Goal: Use online tool/utility: Utilize a website feature to perform a specific function

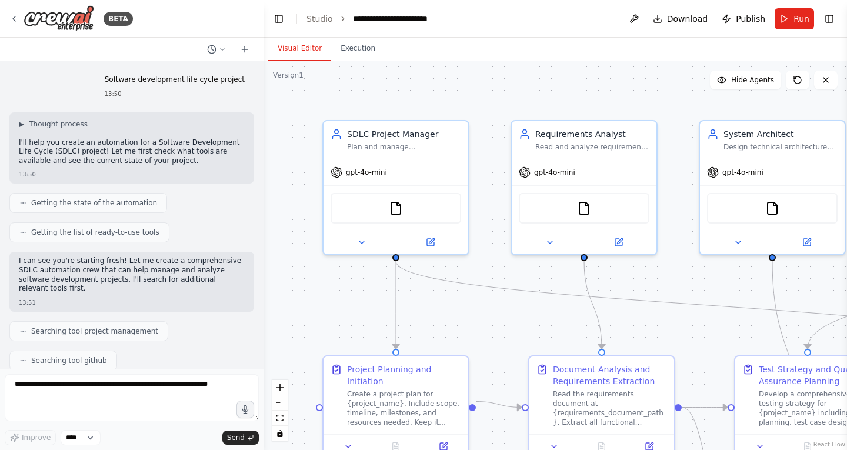
click at [276, 18] on button "Toggle Left Sidebar" at bounding box center [279, 19] width 16 height 16
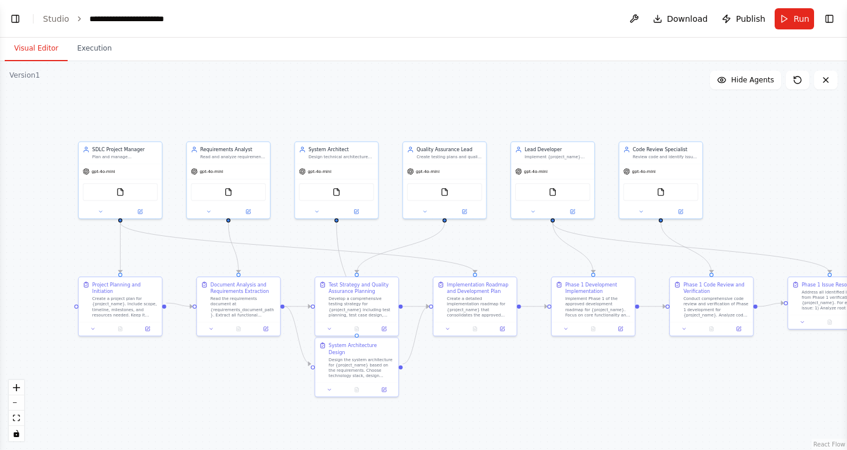
drag, startPoint x: 503, startPoint y: 139, endPoint x: 445, endPoint y: 93, distance: 74.1
click at [445, 93] on div ".deletable-edge-delete-btn { width: 20px; height: 20px; border: 0px solid #ffff…" at bounding box center [423, 255] width 847 height 389
drag, startPoint x: 370, startPoint y: 346, endPoint x: 367, endPoint y: 362, distance: 16.6
click at [367, 362] on div "System Architecture Design" at bounding box center [361, 368] width 65 height 14
click at [527, 385] on div ".deletable-edge-delete-btn { width: 20px; height: 20px; border: 0px solid #ffff…" at bounding box center [423, 255] width 847 height 389
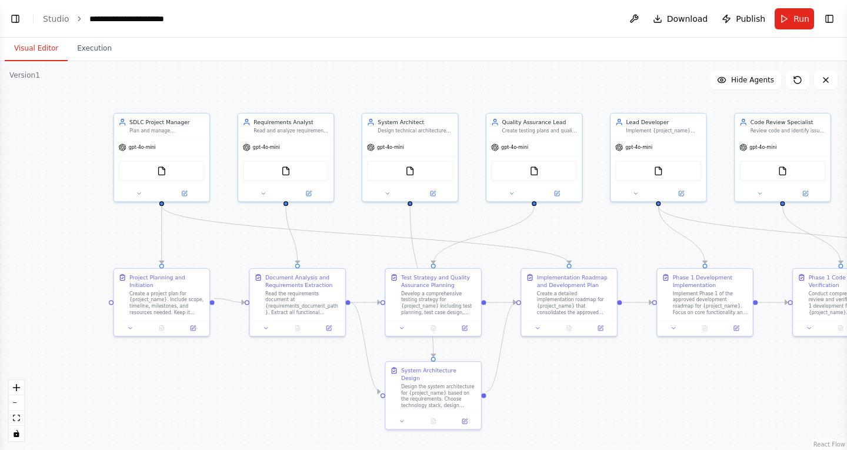
drag, startPoint x: 174, startPoint y: 101, endPoint x: 221, endPoint y: 86, distance: 49.9
click at [221, 86] on div ".deletable-edge-delete-btn { width: 20px; height: 20px; border: 0px solid #ffff…" at bounding box center [423, 255] width 847 height 389
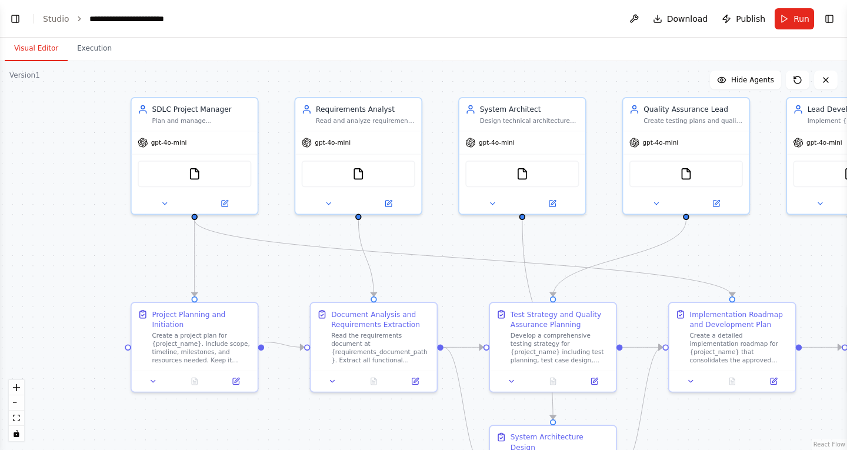
drag, startPoint x: 294, startPoint y: 237, endPoint x: 307, endPoint y: 255, distance: 21.5
click at [307, 255] on div ".deletable-edge-delete-btn { width: 20px; height: 20px; border: 0px solid #ffff…" at bounding box center [423, 255] width 847 height 389
click at [11, 12] on button "Toggle Left Sidebar" at bounding box center [15, 19] width 16 height 16
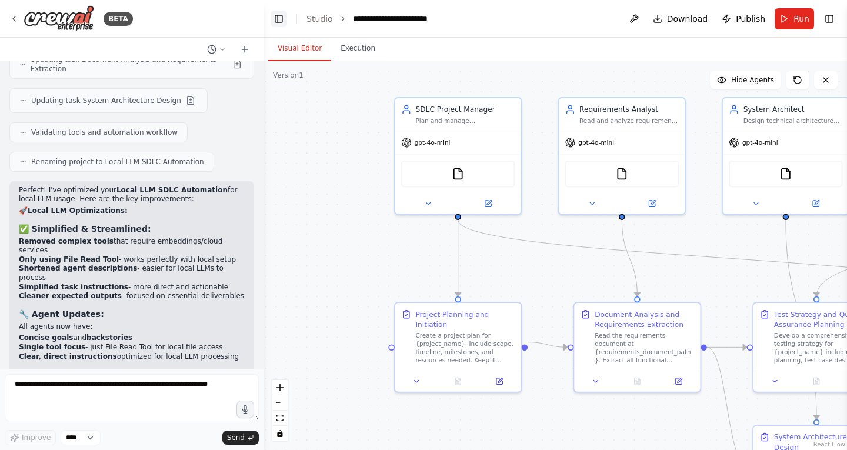
click at [275, 15] on button "Toggle Left Sidebar" at bounding box center [279, 19] width 16 height 16
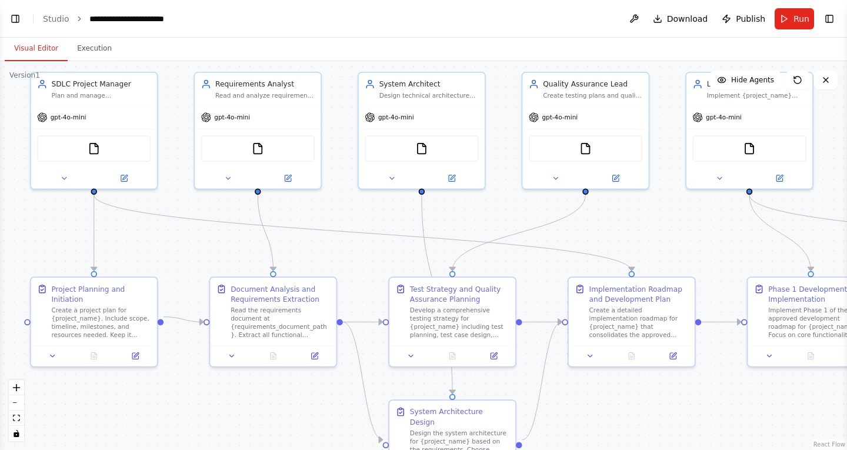
drag, startPoint x: 443, startPoint y: 280, endPoint x: 345, endPoint y: 258, distance: 100.0
click at [345, 258] on div ".deletable-edge-delete-btn { width: 20px; height: 20px; border: 0px solid #ffff…" at bounding box center [423, 255] width 847 height 389
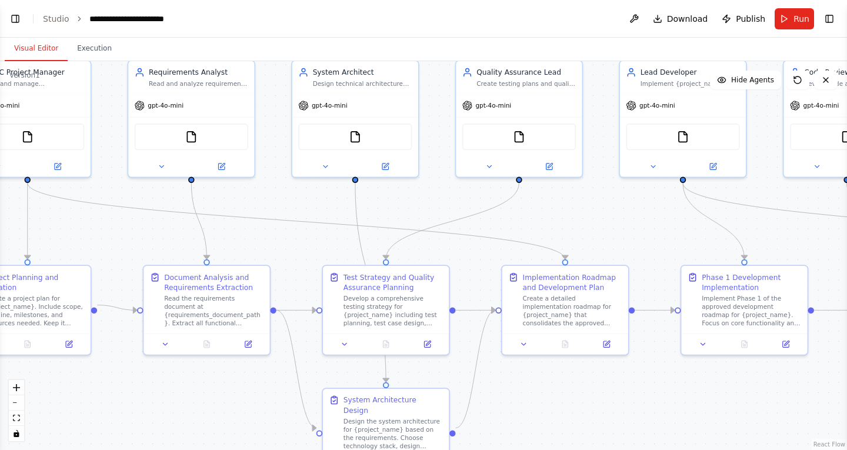
drag, startPoint x: 352, startPoint y: 271, endPoint x: 286, endPoint y: 259, distance: 67.5
click at [286, 259] on div ".deletable-edge-delete-btn { width: 20px; height: 20px; border: 0px solid #ffff…" at bounding box center [423, 255] width 847 height 389
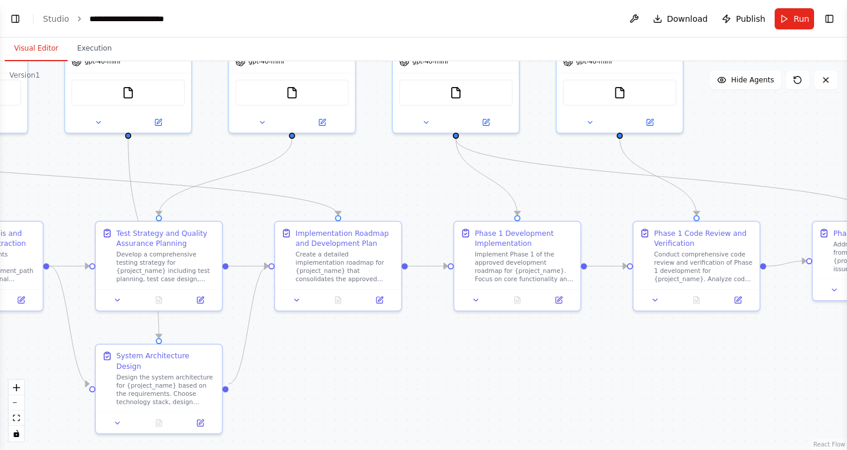
drag, startPoint x: 646, startPoint y: 221, endPoint x: 407, endPoint y: 203, distance: 239.6
click at [414, 194] on div ".deletable-edge-delete-btn { width: 20px; height: 20px; border: 0px solid #ffff…" at bounding box center [423, 255] width 847 height 389
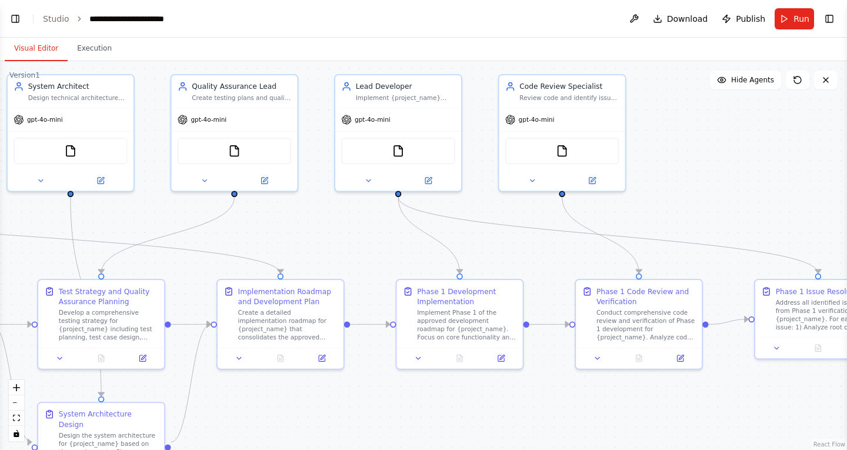
drag, startPoint x: 430, startPoint y: 191, endPoint x: 440, endPoint y: 279, distance: 88.9
click at [397, 244] on div ".deletable-edge-delete-btn { width: 20px; height: 20px; border: 0px solid #ffff…" at bounding box center [423, 255] width 847 height 389
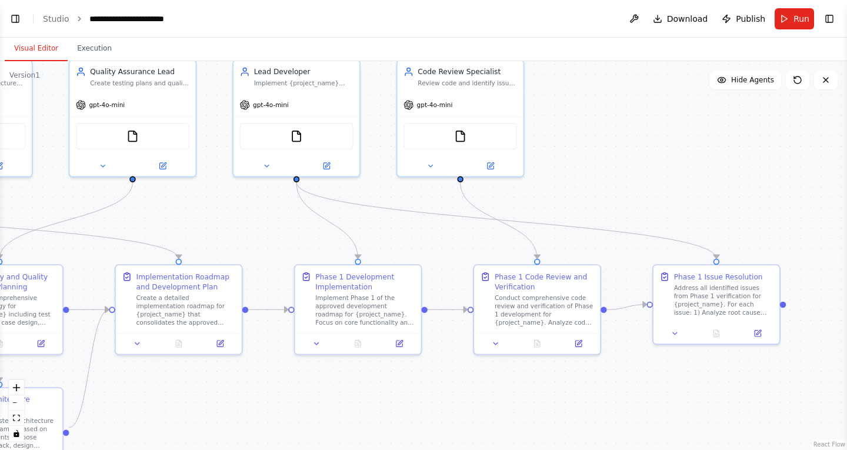
drag, startPoint x: 721, startPoint y: 269, endPoint x: 610, endPoint y: 252, distance: 113.0
click at [610, 252] on div ".deletable-edge-delete-btn { width: 20px; height: 20px; border: 0px solid #ffff…" at bounding box center [423, 255] width 847 height 389
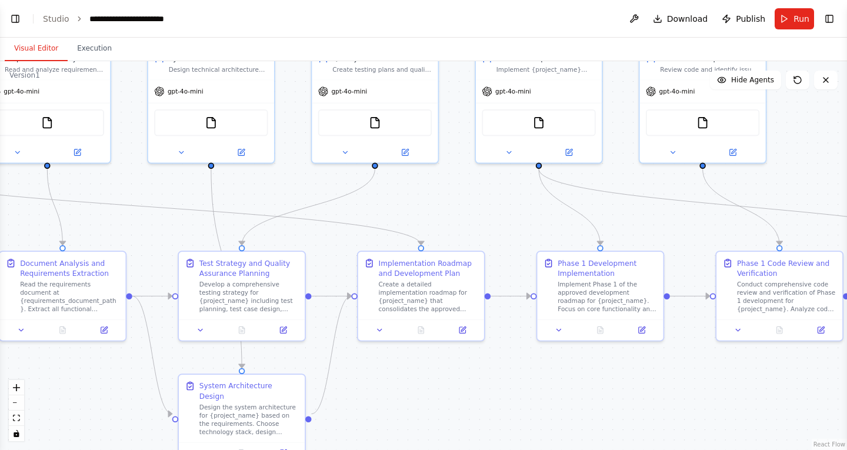
drag, startPoint x: 430, startPoint y: 254, endPoint x: 707, endPoint y: 244, distance: 276.8
click at [712, 242] on div ".deletable-edge-delete-btn { width: 20px; height: 20px; border: 0px solid #ffff…" at bounding box center [423, 255] width 847 height 389
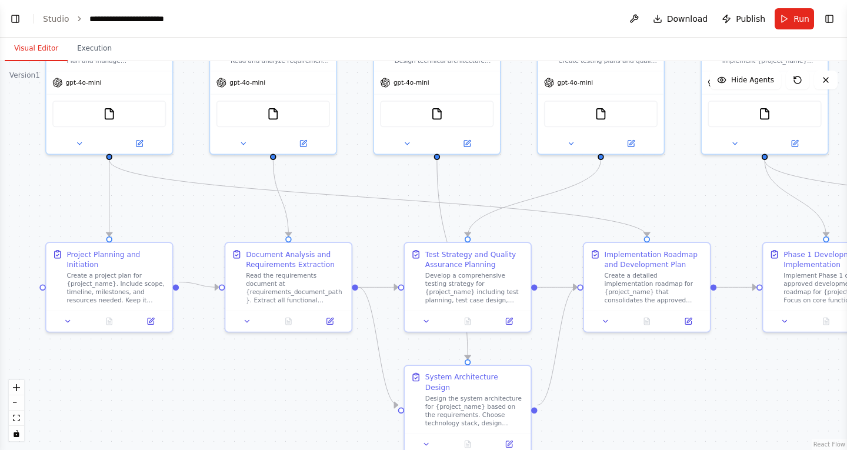
drag, startPoint x: 344, startPoint y: 238, endPoint x: 562, endPoint y: 228, distance: 218.5
click at [562, 228] on div ".deletable-edge-delete-btn { width: 20px; height: 20px; border: 0px solid #ffff…" at bounding box center [423, 255] width 847 height 389
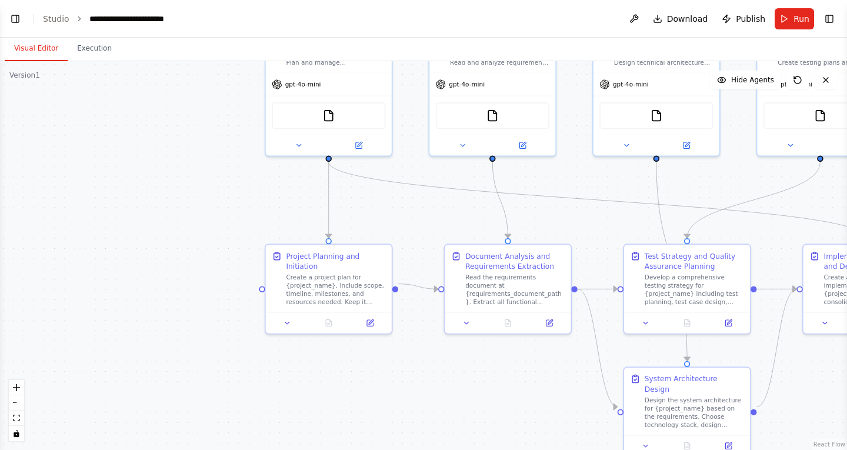
drag, startPoint x: 229, startPoint y: 224, endPoint x: 427, endPoint y: 226, distance: 197.7
click at [427, 226] on div ".deletable-edge-delete-btn { width: 20px; height: 20px; border: 0px solid #ffff…" at bounding box center [423, 255] width 847 height 389
click at [334, 284] on div "Create a project plan for {project_name}. Include scope, timeline, milestones, …" at bounding box center [335, 287] width 99 height 33
click at [370, 318] on icon at bounding box center [370, 321] width 6 height 6
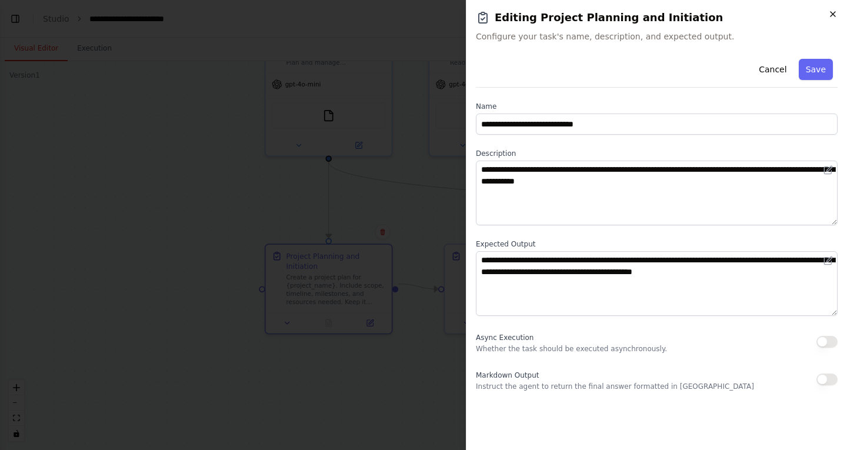
click at [833, 13] on icon "button" at bounding box center [833, 13] width 9 height 9
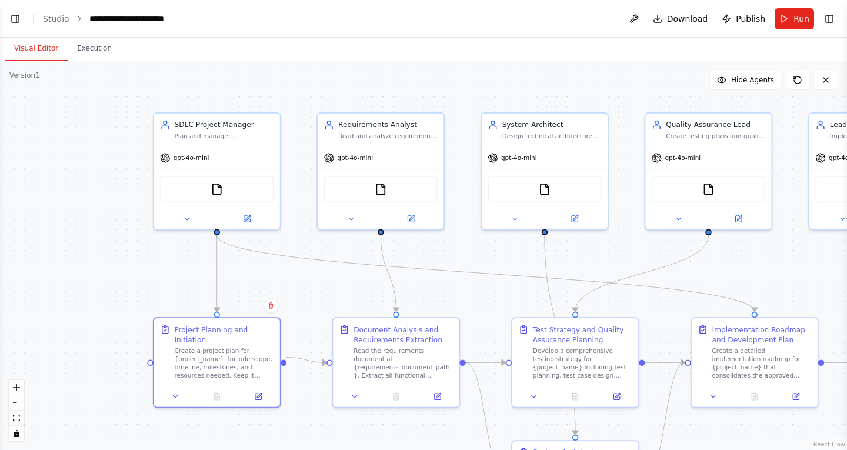
drag, startPoint x: 437, startPoint y: 194, endPoint x: 325, endPoint y: 268, distance: 133.8
click at [325, 268] on div ".deletable-edge-delete-btn { width: 20px; height: 20px; border: 0px solid #ffff…" at bounding box center [423, 255] width 847 height 389
drag, startPoint x: 465, startPoint y: 273, endPoint x: 451, endPoint y: 262, distance: 17.6
click at [451, 262] on div ".deletable-edge-delete-btn { width: 20px; height: 20px; border: 0px solid #ffff…" at bounding box center [423, 255] width 847 height 389
drag, startPoint x: 471, startPoint y: 270, endPoint x: 435, endPoint y: 242, distance: 45.0
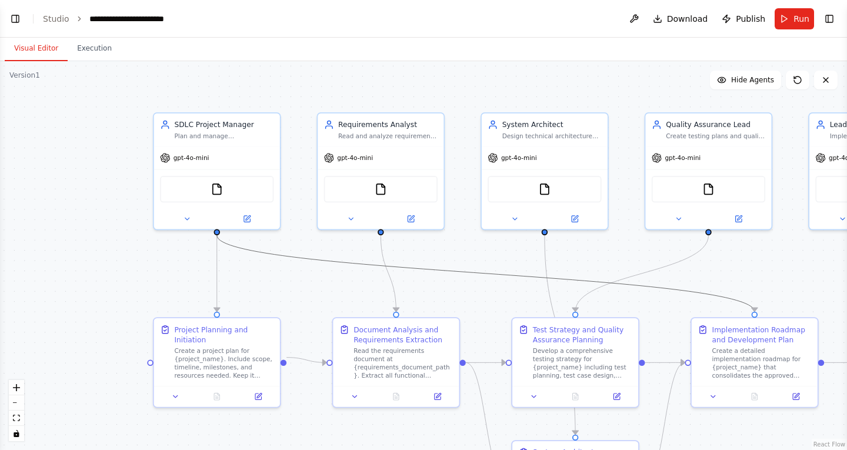
click at [435, 242] on div ".deletable-edge-delete-btn { width: 20px; height: 20px; border: 0px solid #ffff…" at bounding box center [423, 255] width 847 height 389
click at [261, 391] on icon at bounding box center [258, 395] width 8 height 8
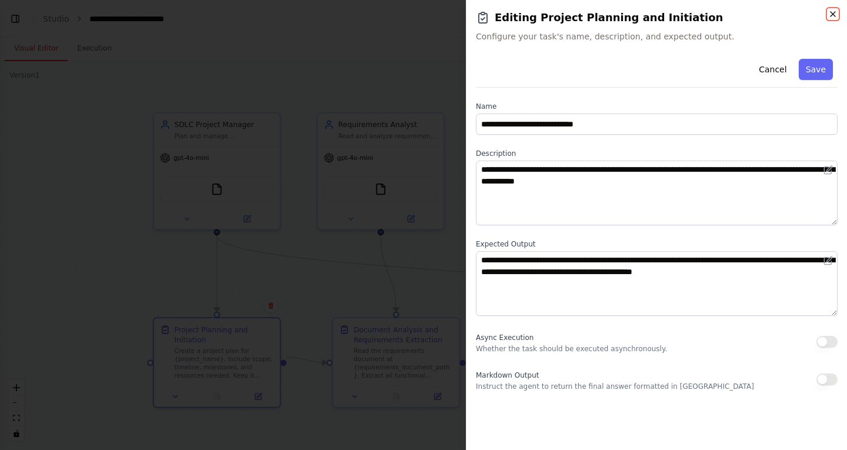
click at [832, 11] on icon "button" at bounding box center [833, 13] width 9 height 9
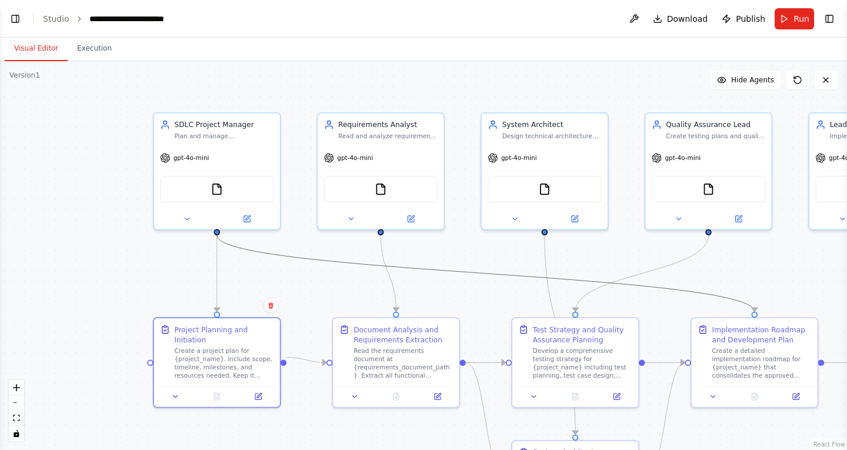
drag, startPoint x: 497, startPoint y: 272, endPoint x: 362, endPoint y: 253, distance: 136.7
click at [362, 253] on div ".deletable-edge-delete-btn { width: 20px; height: 20px; border: 0px solid #ffff…" at bounding box center [423, 255] width 847 height 389
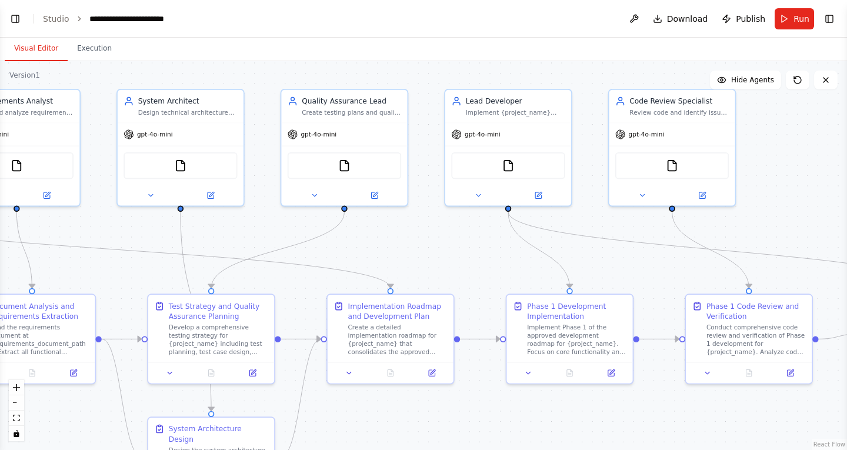
drag, startPoint x: 461, startPoint y: 262, endPoint x: 97, endPoint y: 239, distance: 365.0
click at [97, 239] on div ".deletable-edge-delete-btn { width: 20px; height: 20px; border: 0px solid #ffff…" at bounding box center [423, 255] width 847 height 389
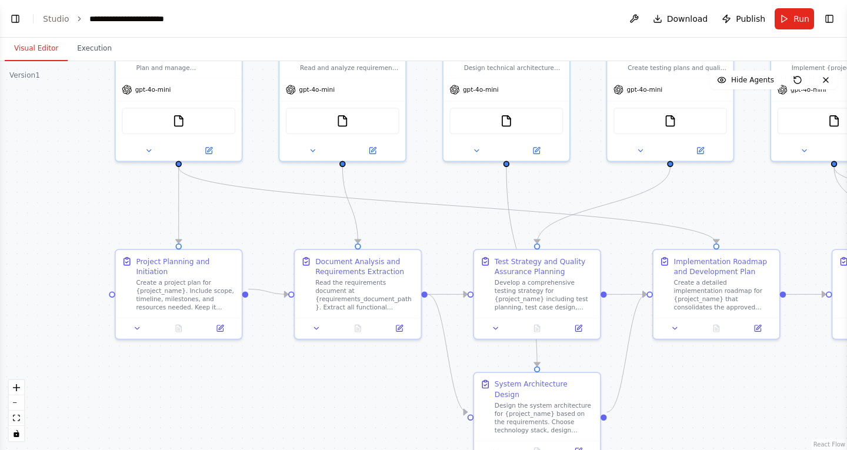
drag, startPoint x: 388, startPoint y: 257, endPoint x: 658, endPoint y: 217, distance: 272.5
click at [717, 212] on div ".deletable-edge-delete-btn { width: 20px; height: 20px; border: 0px solid #ffff…" at bounding box center [423, 255] width 847 height 389
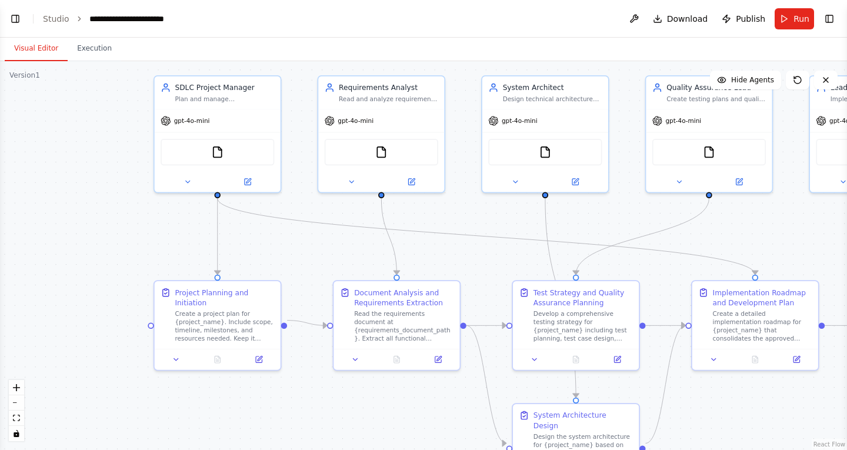
drag, startPoint x: 272, startPoint y: 228, endPoint x: 308, endPoint y: 259, distance: 47.6
click at [308, 259] on div ".deletable-edge-delete-btn { width: 20px; height: 20px; border: 0px solid #ffff…" at bounding box center [423, 255] width 847 height 389
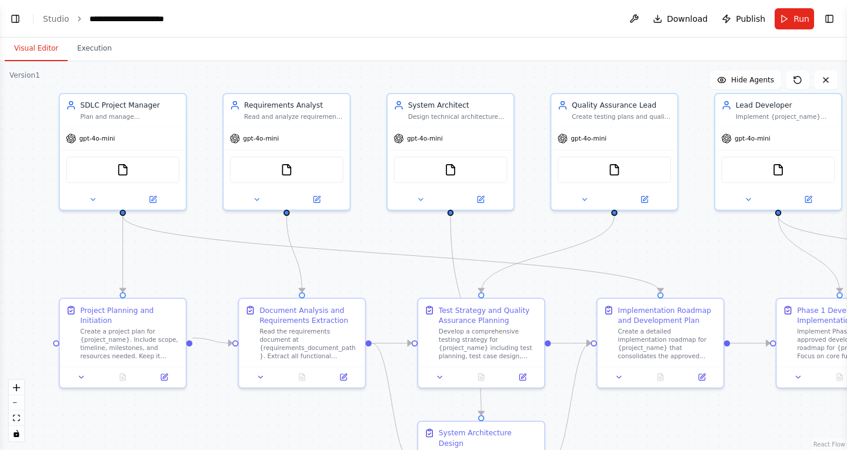
drag, startPoint x: 304, startPoint y: 243, endPoint x: 209, endPoint y: 261, distance: 96.4
click at [209, 261] on div ".deletable-edge-delete-btn { width: 20px; height: 20px; border: 0px solid #ffff…" at bounding box center [423, 255] width 847 height 389
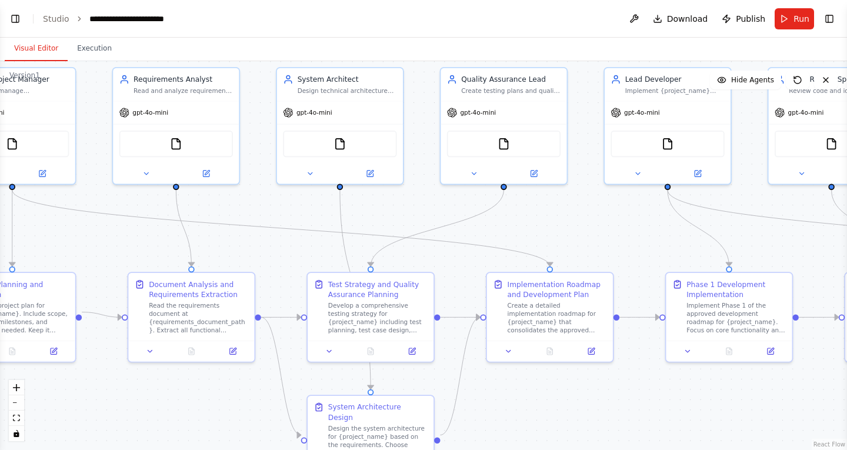
drag, startPoint x: 660, startPoint y: 244, endPoint x: 549, endPoint y: 219, distance: 113.5
click at [549, 219] on div ".deletable-edge-delete-btn { width: 20px; height: 20px; border: 0px solid #ffff…" at bounding box center [423, 255] width 847 height 389
drag, startPoint x: 251, startPoint y: 222, endPoint x: 456, endPoint y: 267, distance: 209.5
click at [456, 267] on div ".deletable-edge-delete-btn { width: 20px; height: 20px; border: 0px solid #ffff…" at bounding box center [423, 255] width 847 height 389
click at [248, 251] on div ".deletable-edge-delete-btn { width: 20px; height: 20px; border: 0px solid #ffff…" at bounding box center [423, 255] width 847 height 389
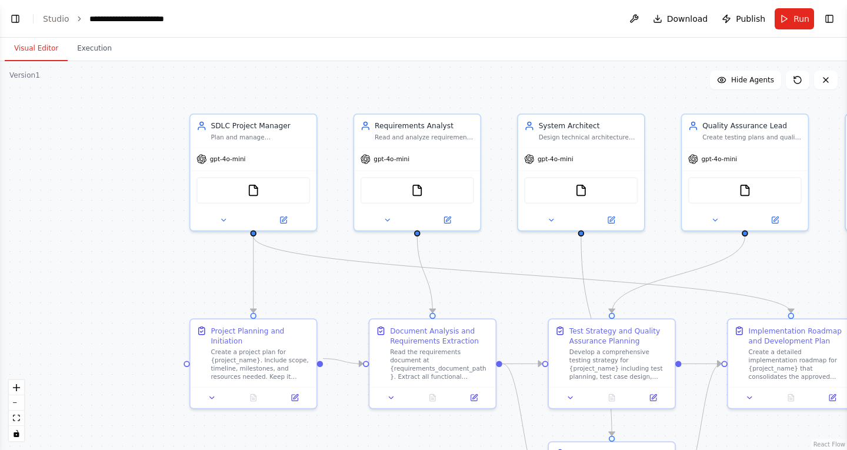
drag, startPoint x: 247, startPoint y: 252, endPoint x: 483, endPoint y: 298, distance: 240.5
click at [483, 298] on div ".deletable-edge-delete-btn { width: 20px; height: 20px; border: 0px solid #ffff…" at bounding box center [423, 255] width 847 height 389
click at [397, 161] on div "gpt-4o-mini" at bounding box center [385, 157] width 49 height 10
click at [285, 224] on button at bounding box center [283, 218] width 58 height 12
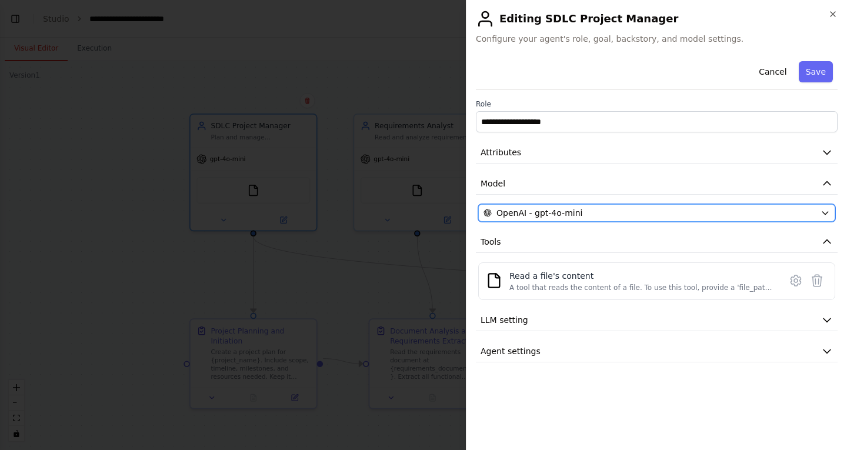
click at [551, 208] on span "OpenAI - gpt-4o-mini" at bounding box center [540, 213] width 86 height 12
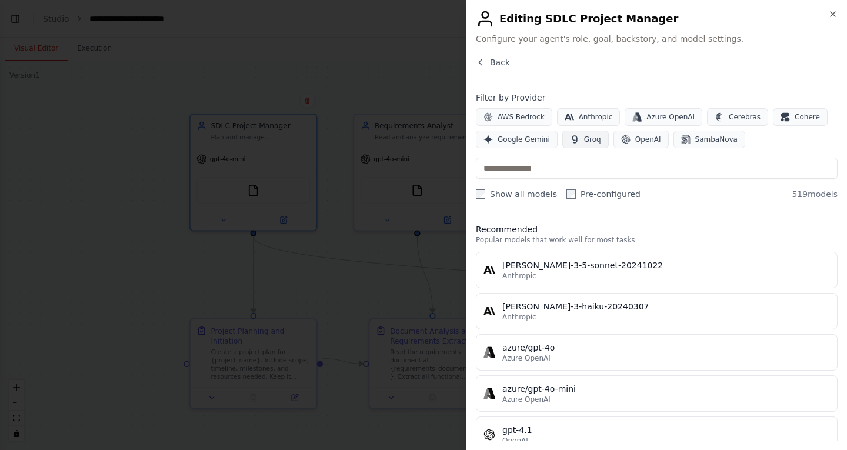
click at [584, 136] on span "Groq" at bounding box center [592, 139] width 17 height 9
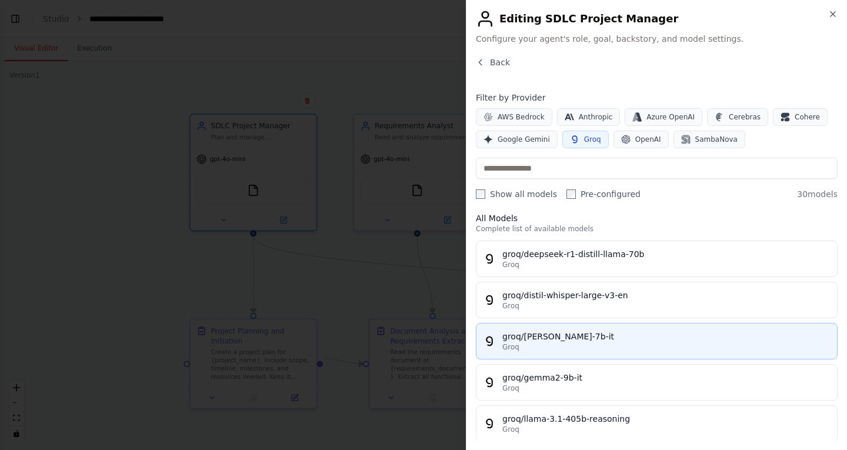
scroll to position [0, 0]
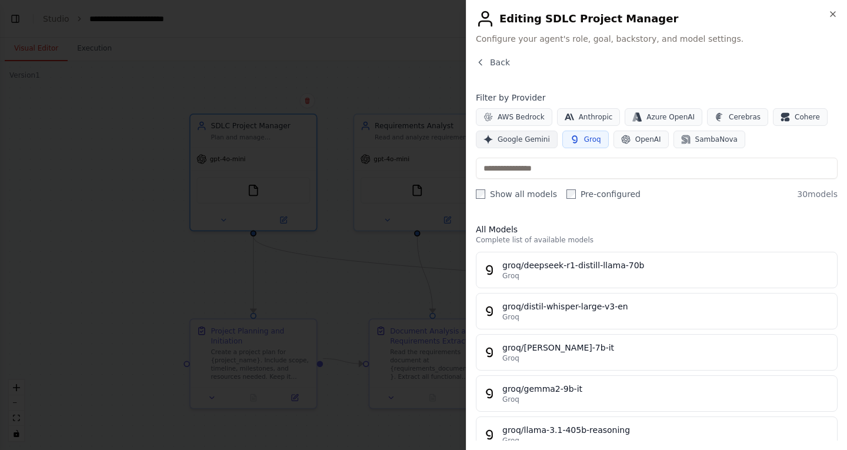
click at [536, 142] on span "Google Gemini" at bounding box center [524, 139] width 52 height 9
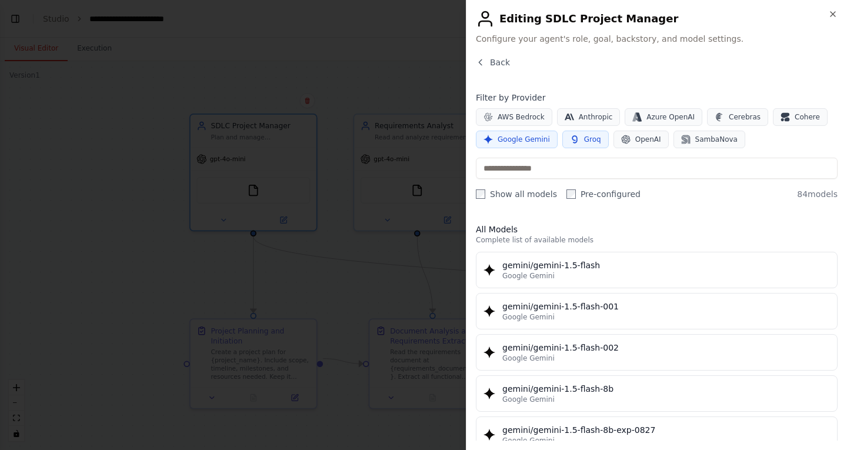
click at [522, 139] on span "Google Gemini" at bounding box center [524, 139] width 52 height 9
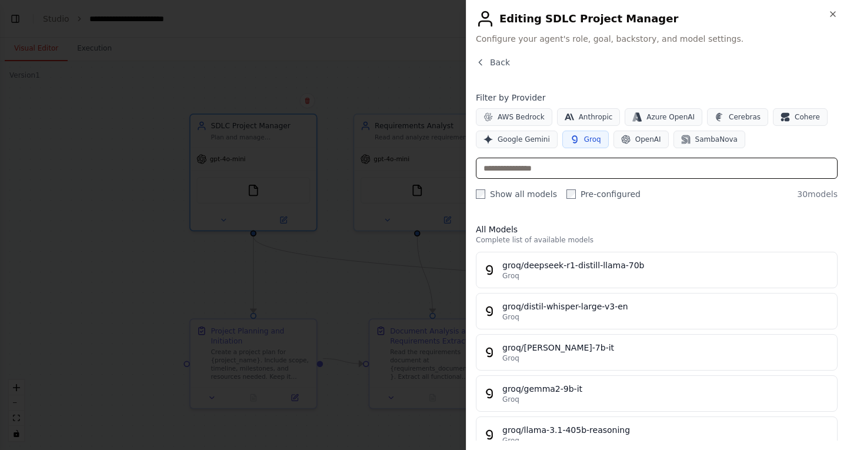
click at [582, 176] on input "text" at bounding box center [657, 168] width 362 height 21
click at [511, 144] on button "Google Gemini" at bounding box center [517, 140] width 82 height 18
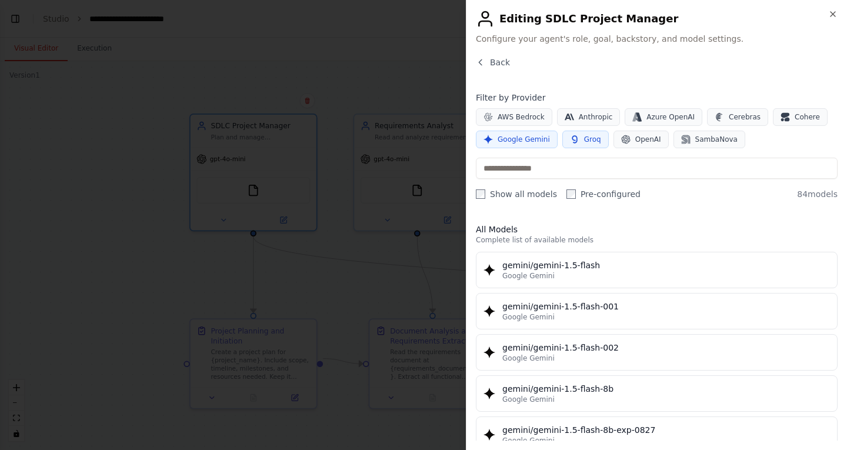
click at [593, 137] on span "Groq" at bounding box center [592, 139] width 17 height 9
click at [539, 141] on span "Google Gemini" at bounding box center [524, 139] width 52 height 9
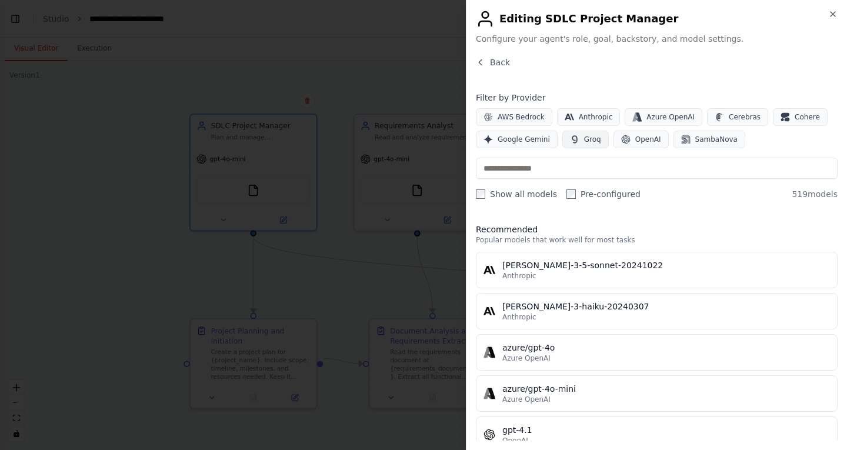
click at [574, 142] on button "Groq" at bounding box center [586, 140] width 46 height 18
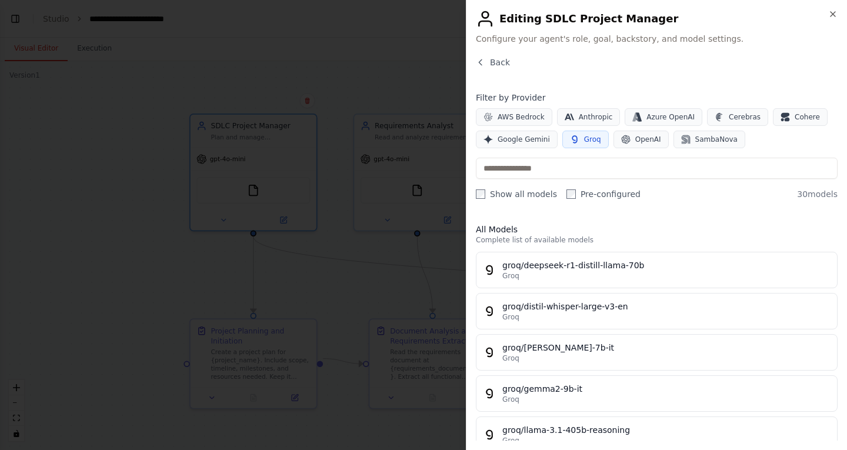
click at [587, 139] on span "Groq" at bounding box center [592, 139] width 17 height 9
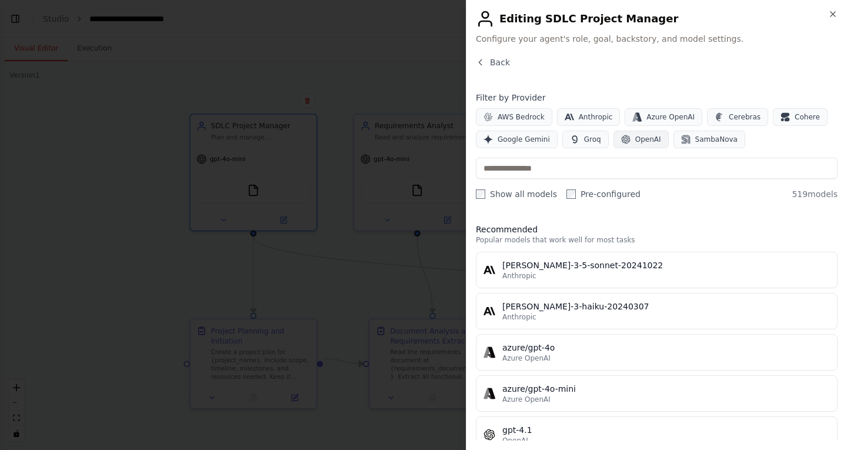
click at [637, 139] on span "OpenAI" at bounding box center [649, 139] width 26 height 9
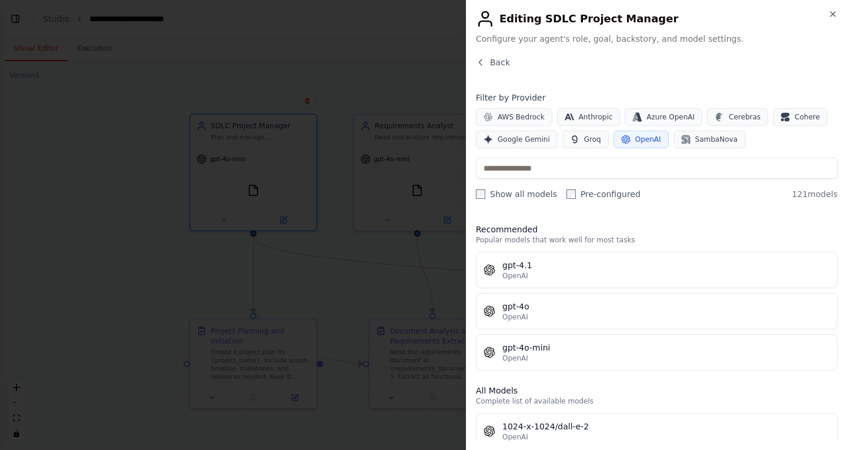
click at [625, 136] on button "OpenAI" at bounding box center [641, 140] width 55 height 18
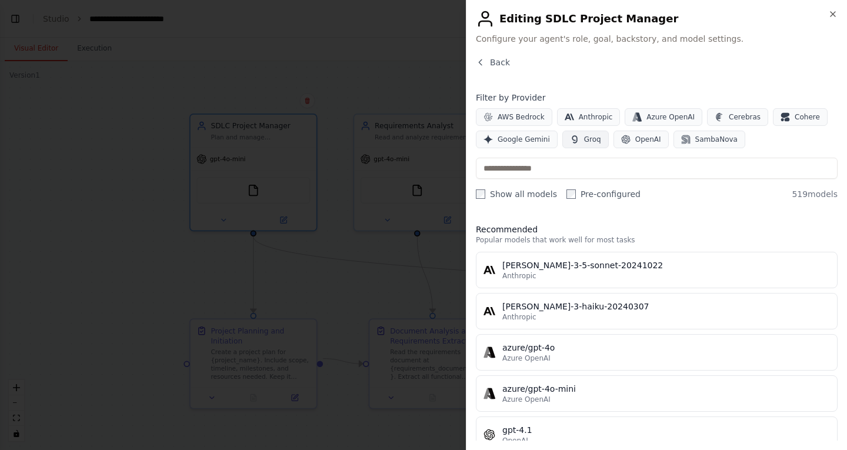
click at [584, 144] on span "Groq" at bounding box center [592, 139] width 17 height 9
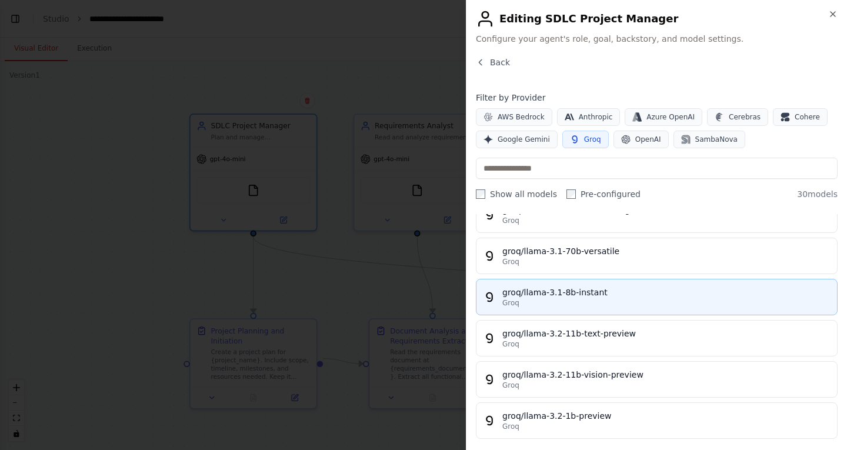
scroll to position [235, 0]
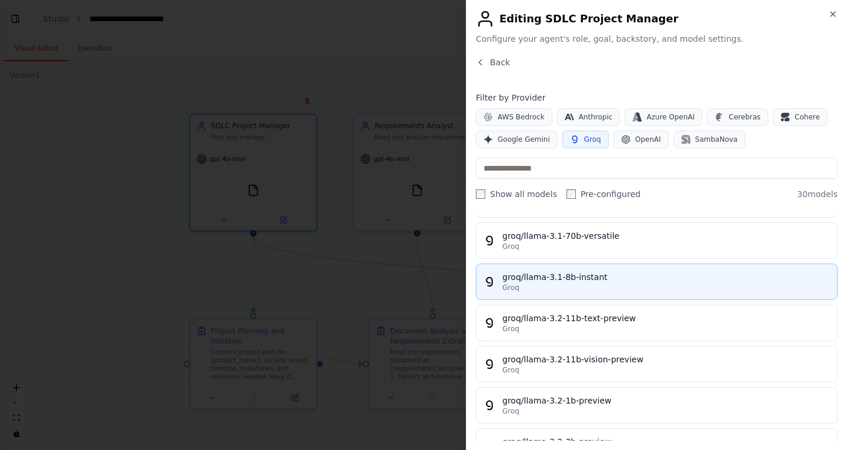
click at [598, 288] on div "Groq" at bounding box center [667, 287] width 328 height 9
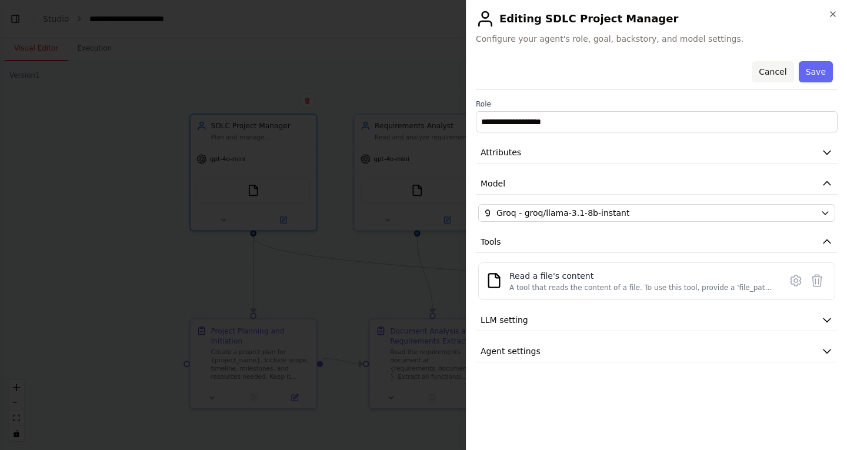
click at [764, 74] on button "Cancel" at bounding box center [773, 71] width 42 height 21
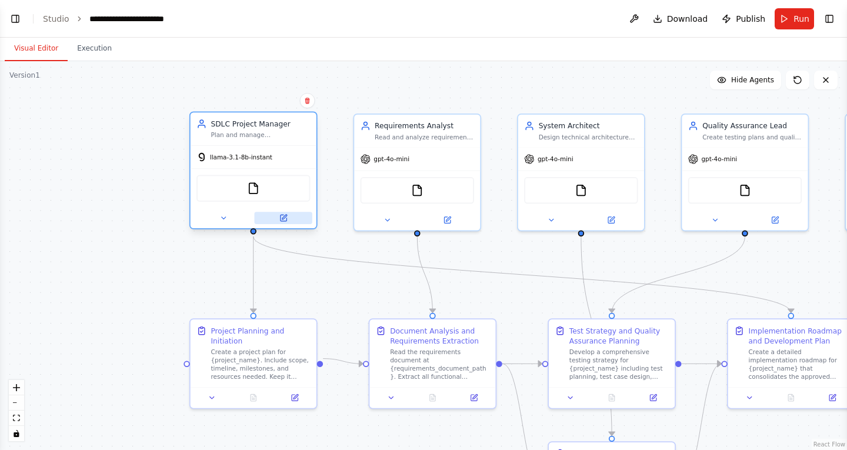
click at [286, 220] on icon at bounding box center [283, 218] width 6 height 6
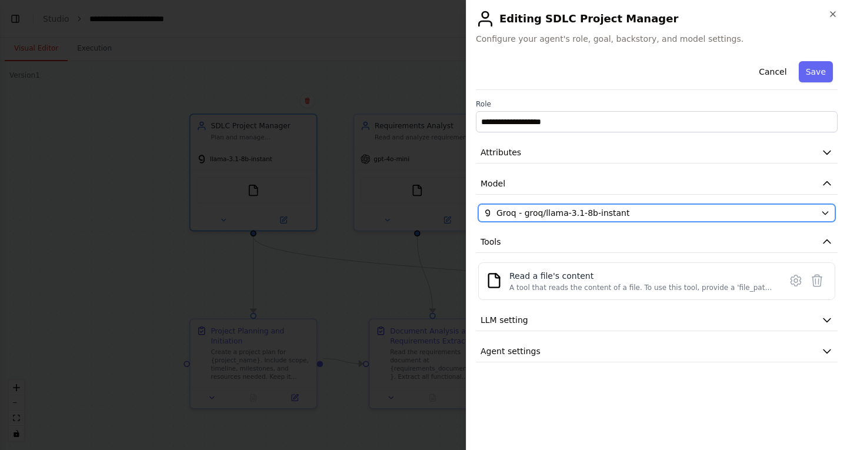
click at [578, 215] on span "Groq - groq/llama-3.1-8b-instant" at bounding box center [563, 213] width 133 height 12
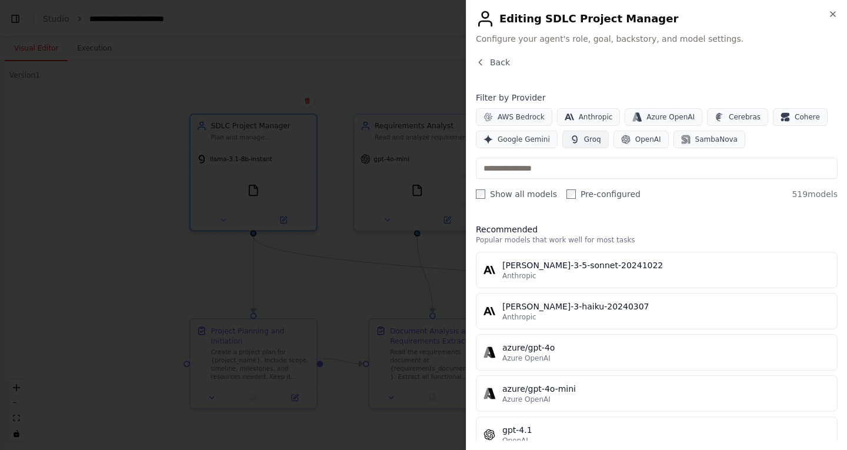
click at [586, 136] on span "Groq" at bounding box center [592, 139] width 17 height 9
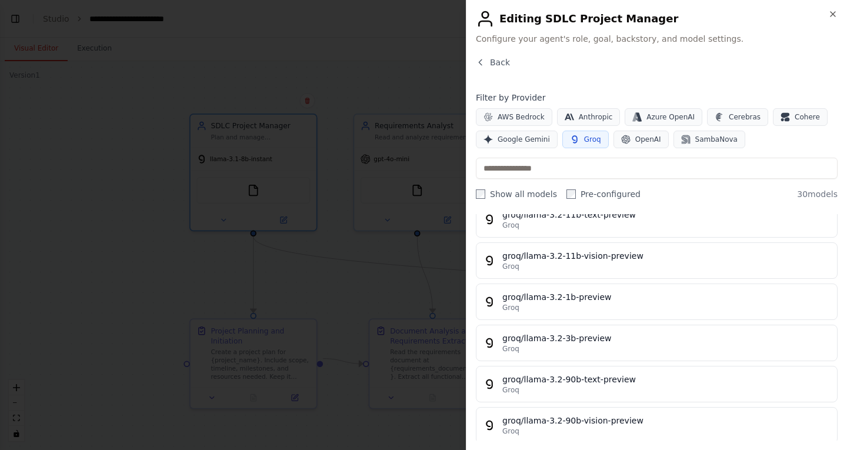
scroll to position [353, 0]
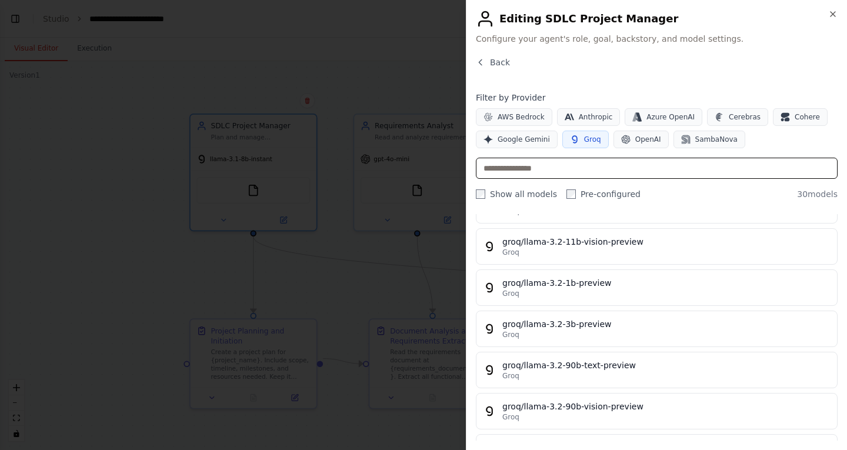
click at [537, 161] on input "text" at bounding box center [657, 168] width 362 height 21
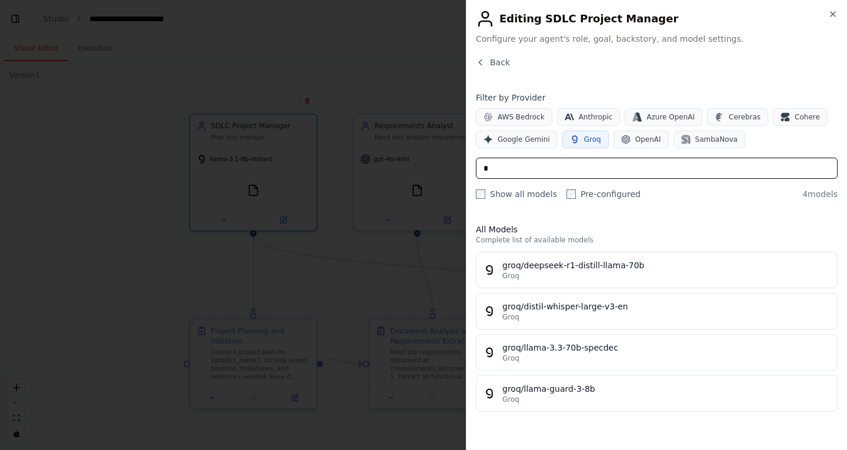
scroll to position [0, 0]
type input "*"
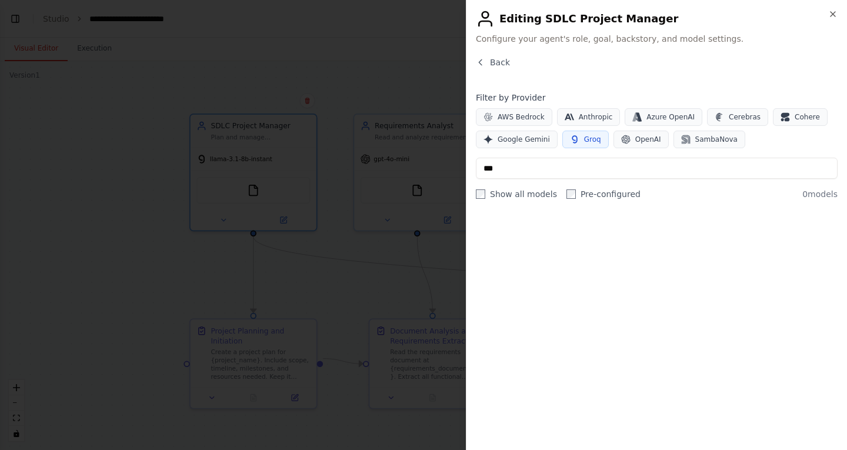
click at [593, 138] on span "Groq" at bounding box center [592, 139] width 17 height 9
click at [538, 173] on input "***" at bounding box center [657, 168] width 362 height 21
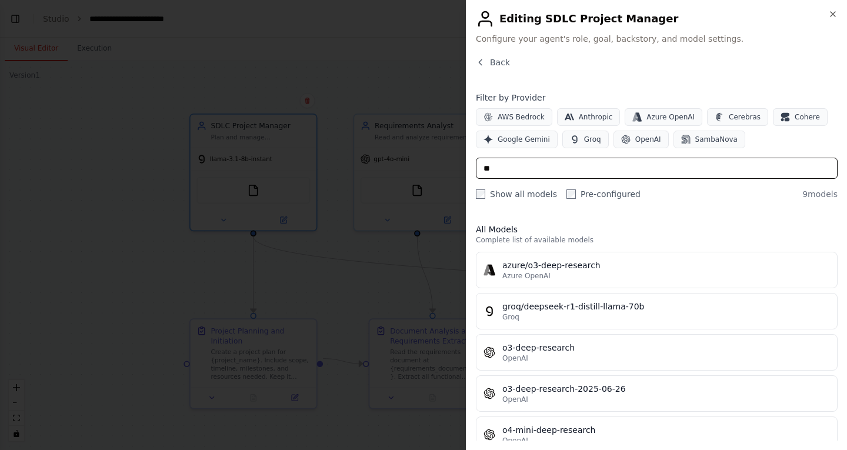
type input "***"
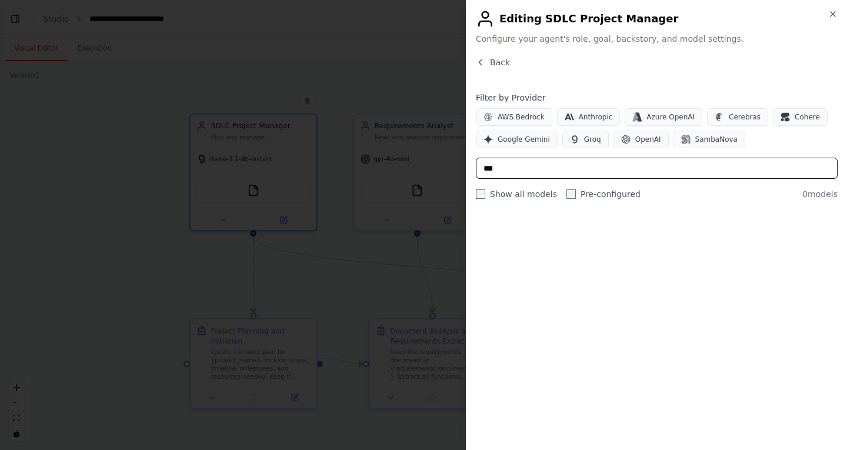
click at [538, 173] on input "***" at bounding box center [657, 168] width 362 height 21
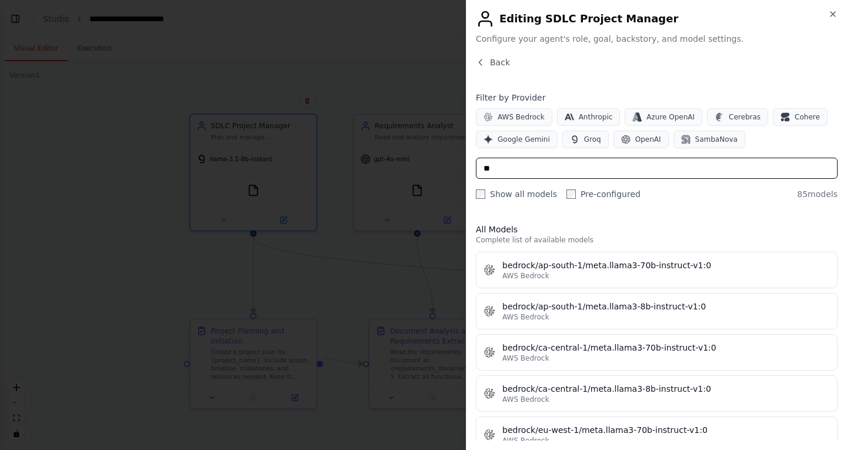
type input "*"
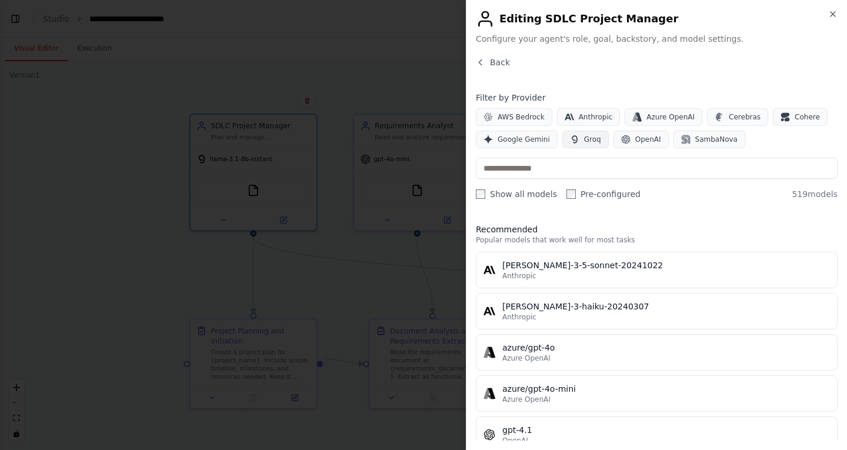
click at [588, 135] on span "Groq" at bounding box center [592, 139] width 17 height 9
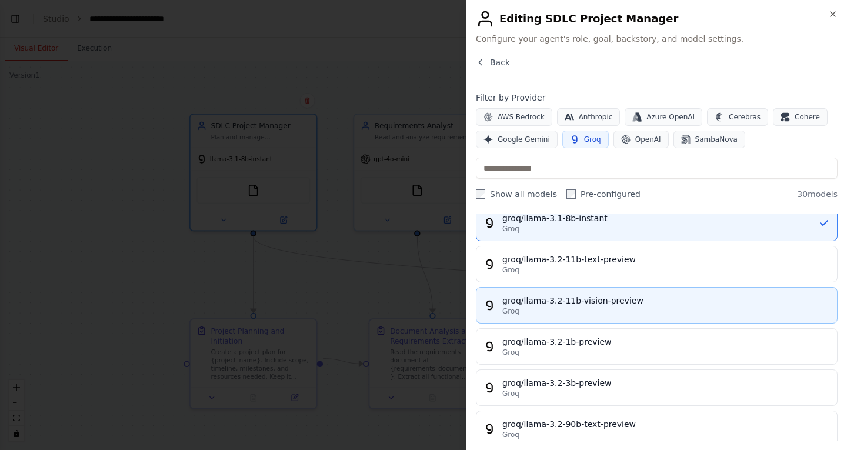
scroll to position [235, 0]
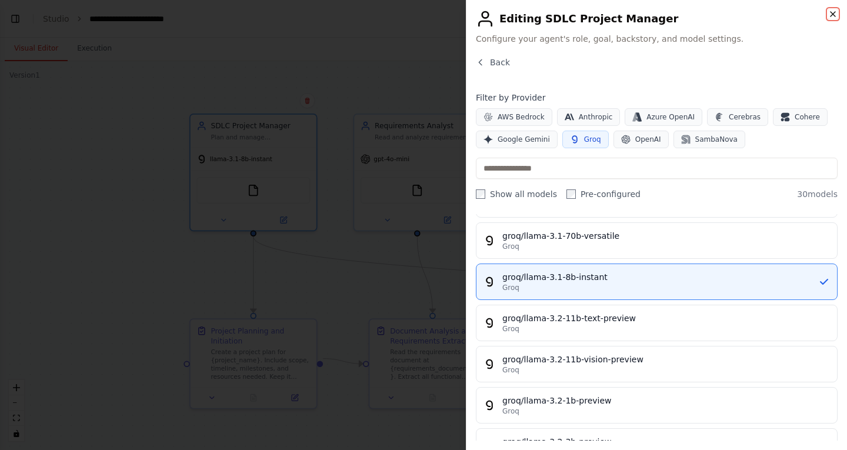
click at [832, 15] on icon "button" at bounding box center [833, 13] width 9 height 9
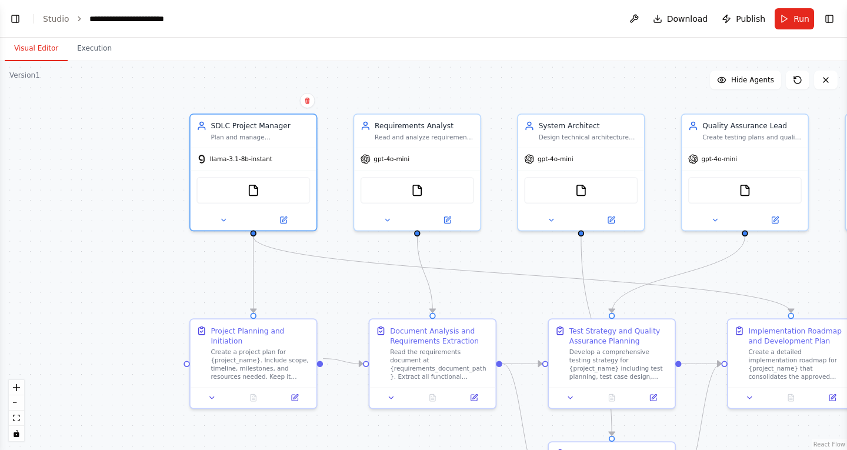
click at [594, 82] on div ".deletable-edge-delete-btn { width: 20px; height: 20px; border: 0px solid #ffff…" at bounding box center [423, 255] width 847 height 389
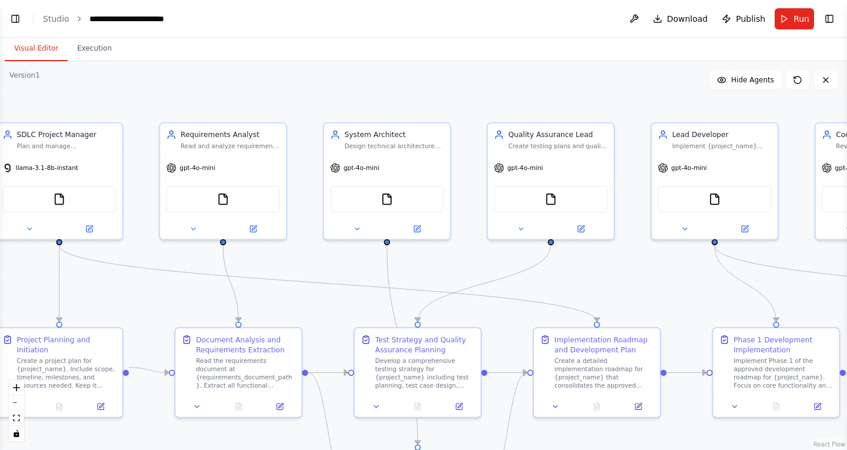
drag, startPoint x: 399, startPoint y: 294, endPoint x: 204, endPoint y: 303, distance: 195.6
click at [204, 303] on div ".deletable-edge-delete-btn { width: 20px; height: 20px; border: 0px solid #ffff…" at bounding box center [423, 255] width 847 height 389
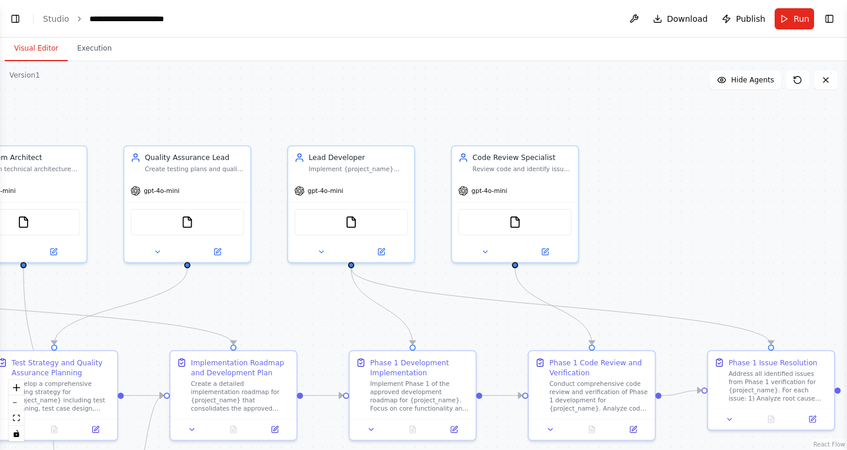
drag, startPoint x: 744, startPoint y: 273, endPoint x: 227, endPoint y: 304, distance: 517.6
click at [228, 303] on div ".deletable-edge-delete-btn { width: 20px; height: 20px; border: 0px solid #ffff…" at bounding box center [423, 255] width 847 height 389
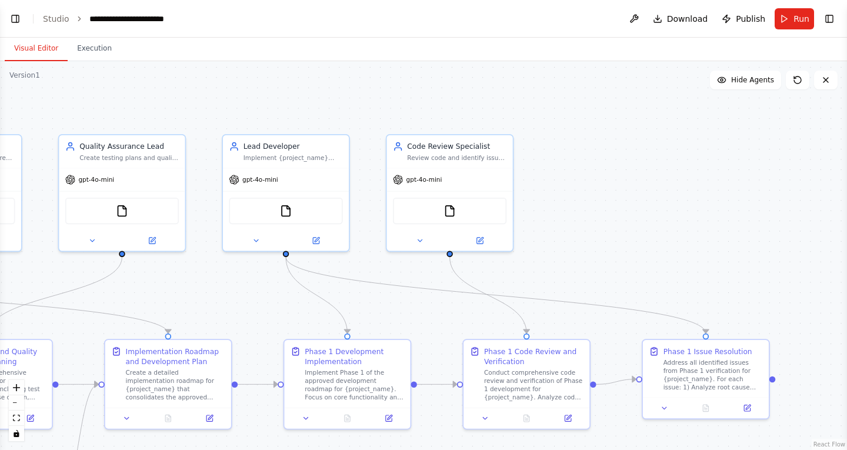
drag, startPoint x: 500, startPoint y: 199, endPoint x: 777, endPoint y: 140, distance: 283.3
click at [772, 141] on div ".deletable-edge-delete-btn { width: 20px; height: 20px; border: 0px solid #ffff…" at bounding box center [423, 255] width 847 height 389
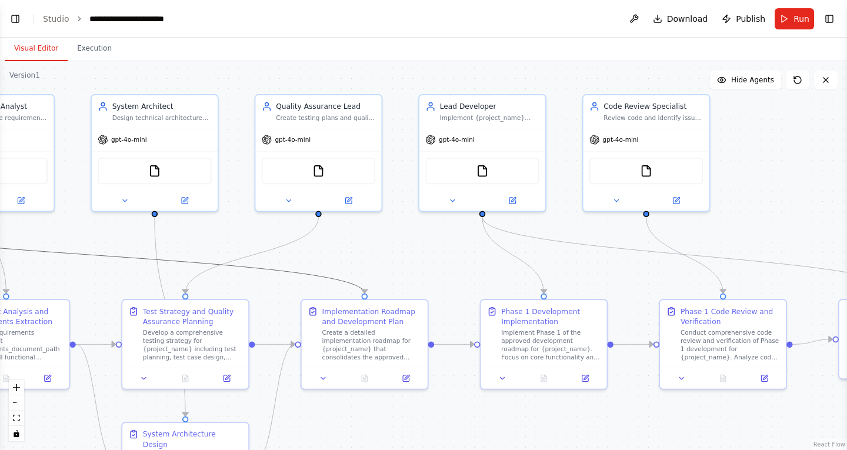
drag, startPoint x: 268, startPoint y: 269, endPoint x: 691, endPoint y: 226, distance: 425.9
click at [673, 230] on div ".deletable-edge-delete-btn { width: 20px; height: 20px; border: 0px solid #ffff…" at bounding box center [423, 255] width 847 height 389
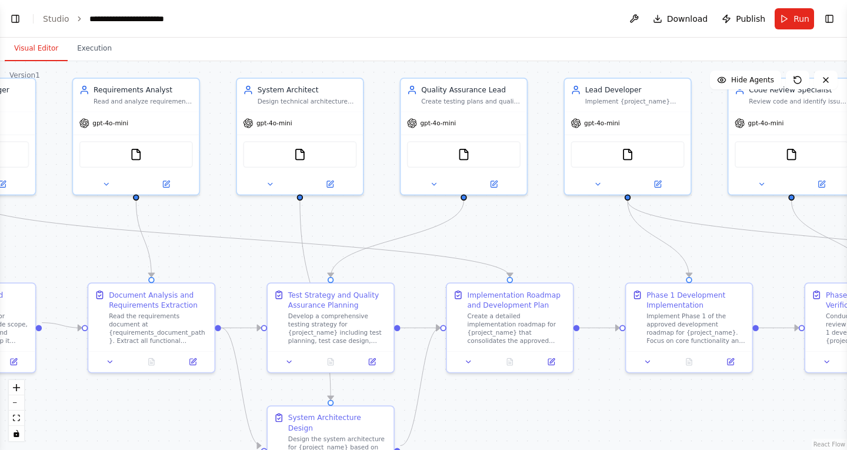
drag, startPoint x: 370, startPoint y: 264, endPoint x: 709, endPoint y: 235, distance: 340.2
click at [706, 239] on div ".deletable-edge-delete-btn { width: 20px; height: 20px; border: 0px solid #ffff…" at bounding box center [423, 255] width 847 height 389
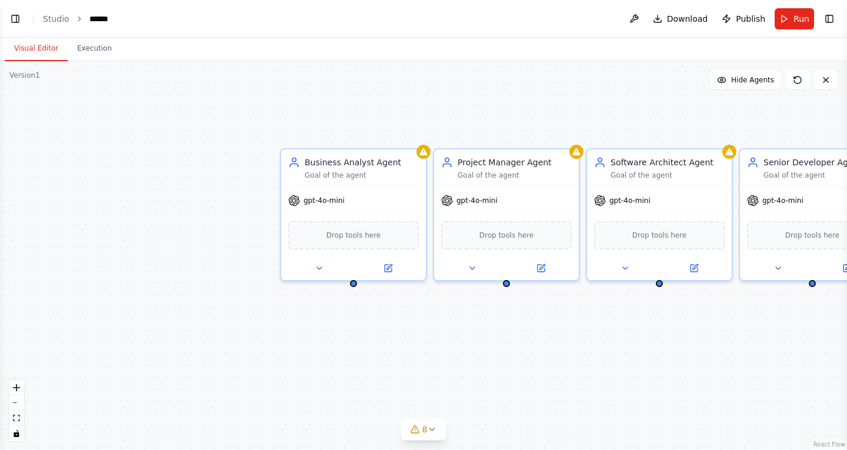
select select "****"
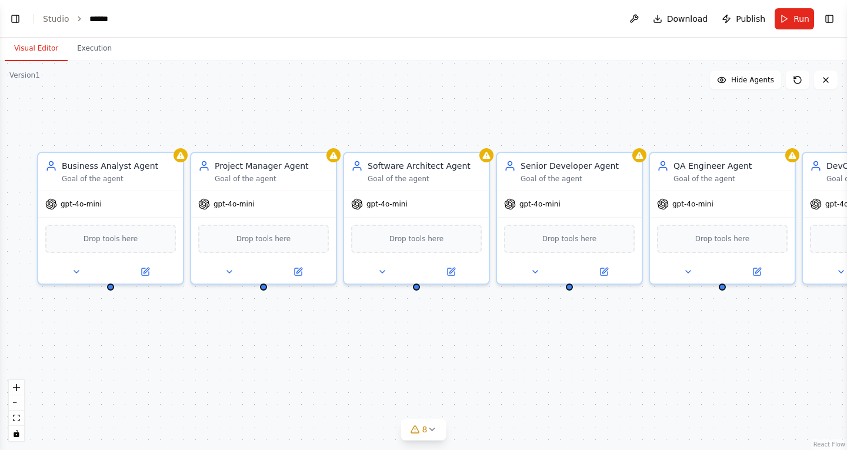
drag, startPoint x: 348, startPoint y: 109, endPoint x: 438, endPoint y: 127, distance: 92.2
click at [438, 127] on div "Business Analyst Agent Goal of the agent gpt-4o-mini Drop tools here Project Ma…" at bounding box center [423, 255] width 847 height 389
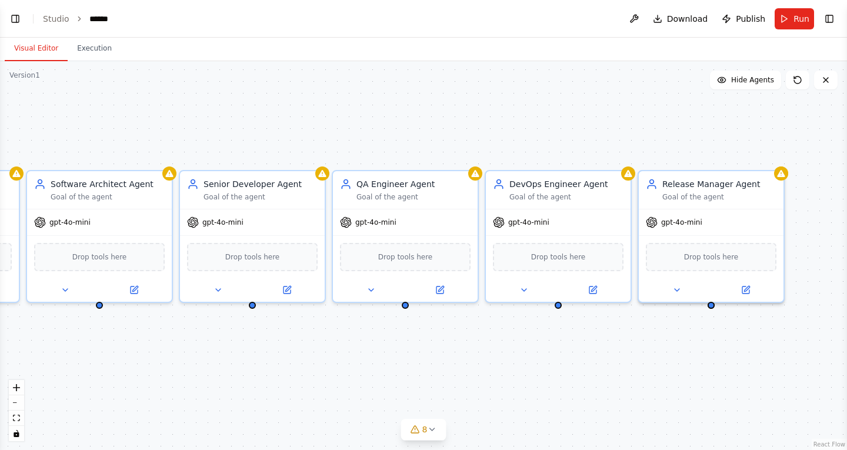
click at [219, 124] on div "Business Analyst Agent Goal of the agent gpt-4o-mini Drop tools here Project Ma…" at bounding box center [423, 255] width 847 height 389
